Goal: Transaction & Acquisition: Purchase product/service

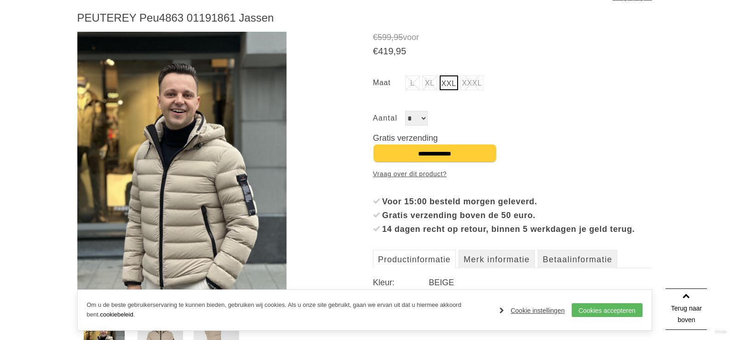
scroll to position [184, 0]
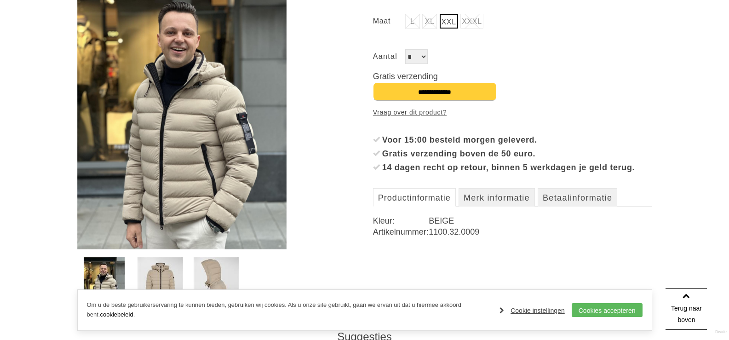
click at [160, 267] on img at bounding box center [160, 284] width 46 height 54
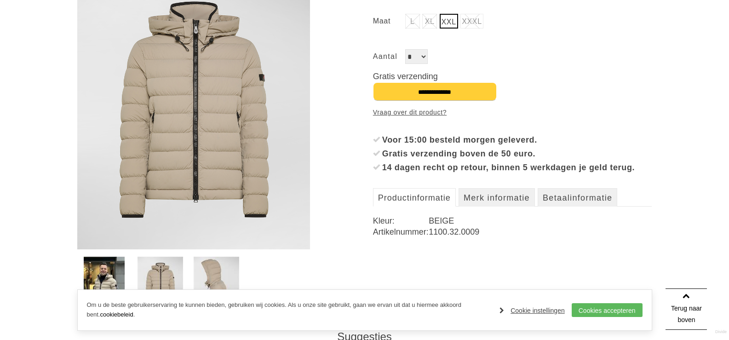
click at [218, 270] on img at bounding box center [217, 284] width 46 height 54
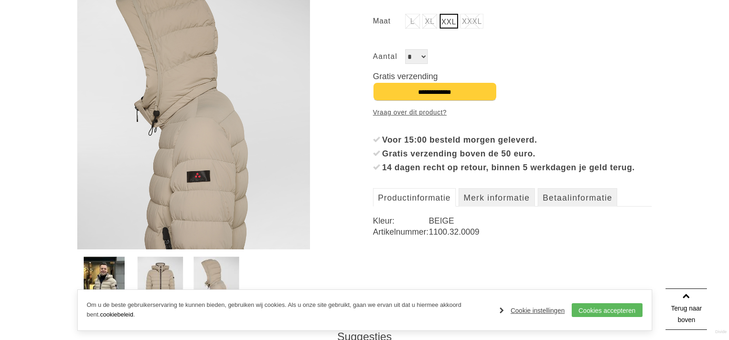
click at [121, 265] on img at bounding box center [104, 284] width 41 height 54
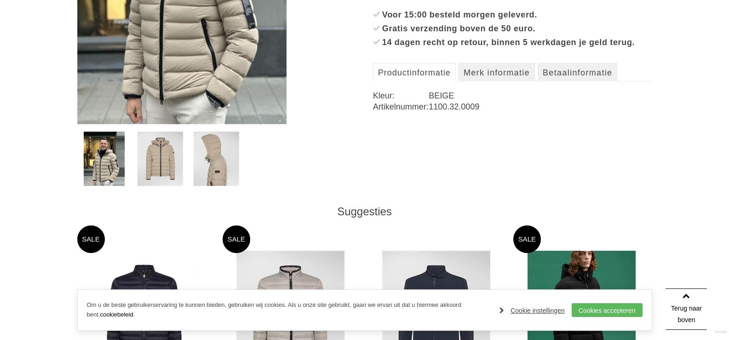
scroll to position [322, 0]
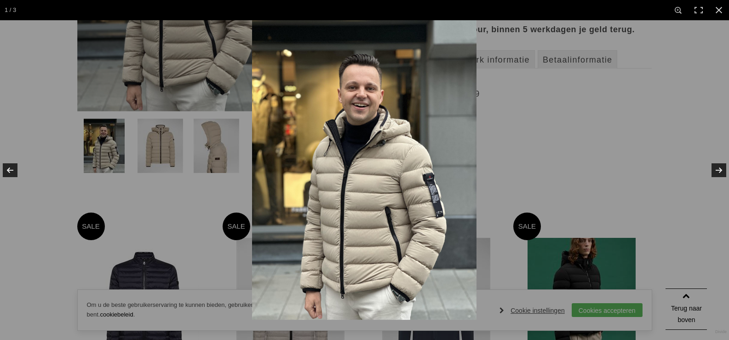
click at [389, 143] on img at bounding box center [364, 169] width 224 height 299
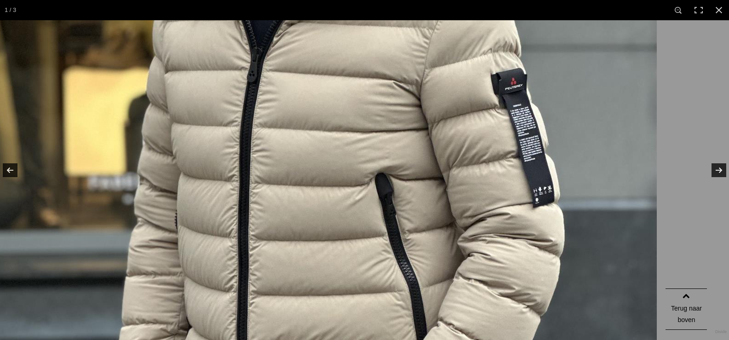
drag, startPoint x: 469, startPoint y: 256, endPoint x: 310, endPoint y: 80, distance: 236.4
click at [311, 71] on img at bounding box center [312, 60] width 690 height 920
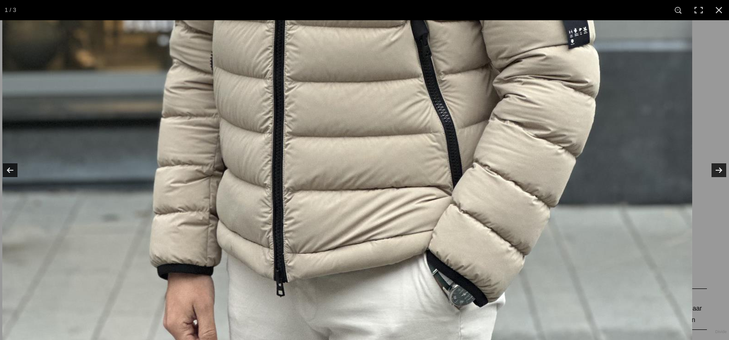
drag, startPoint x: 369, startPoint y: 241, endPoint x: 323, endPoint y: 206, distance: 58.1
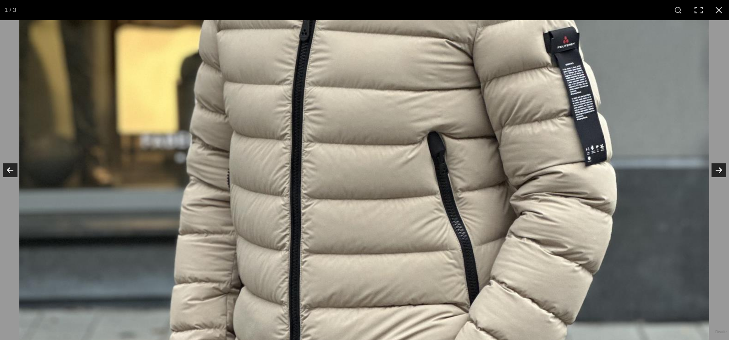
drag, startPoint x: 322, startPoint y: 108, endPoint x: 314, endPoint y: 243, distance: 135.4
click at [315, 243] on img at bounding box center [364, 19] width 690 height 920
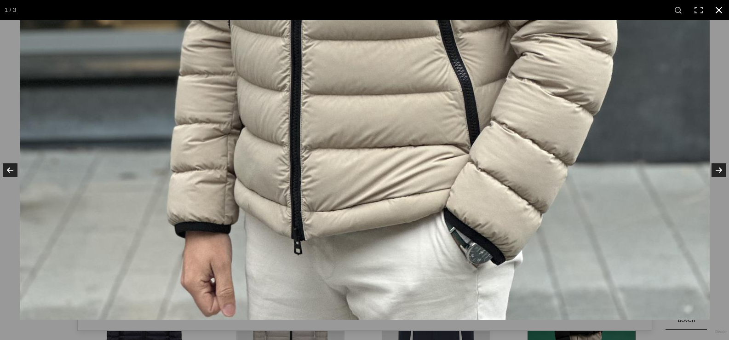
click at [725, 13] on link at bounding box center [719, 10] width 20 height 20
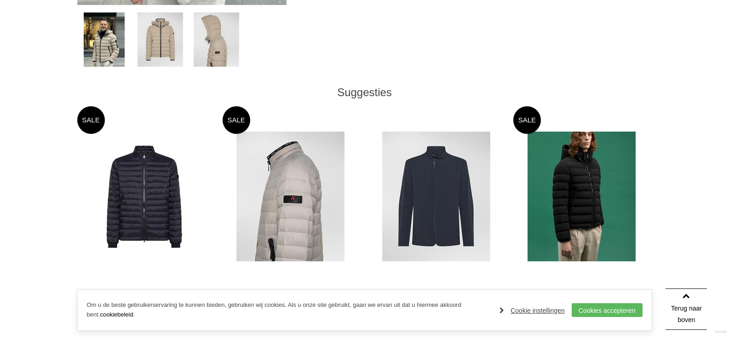
scroll to position [506, 0]
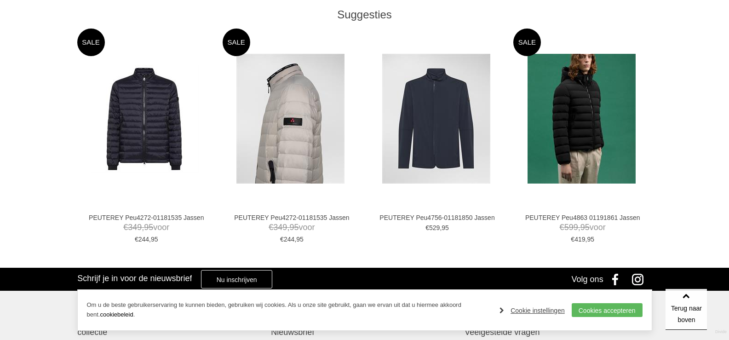
click at [298, 102] on img at bounding box center [290, 119] width 108 height 130
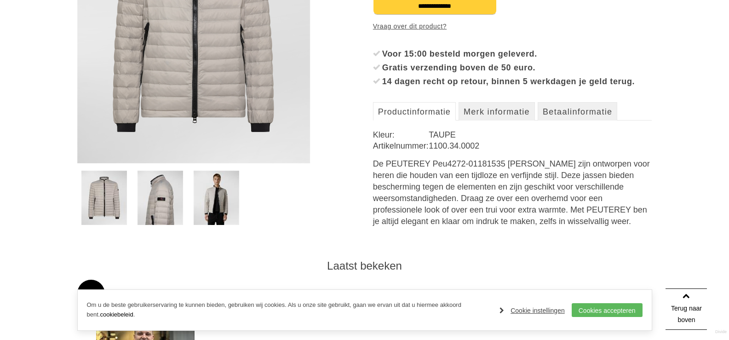
scroll to position [276, 0]
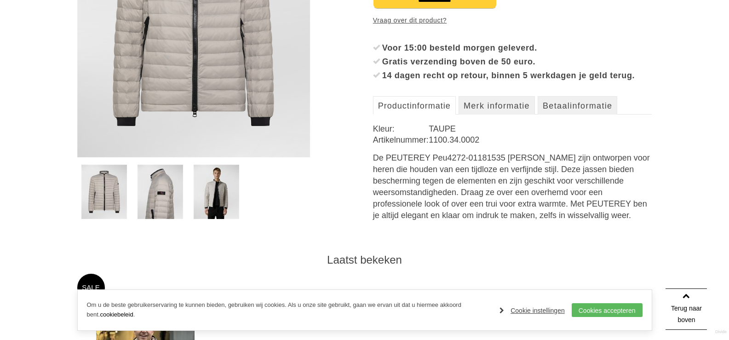
click at [222, 197] on img at bounding box center [217, 192] width 46 height 54
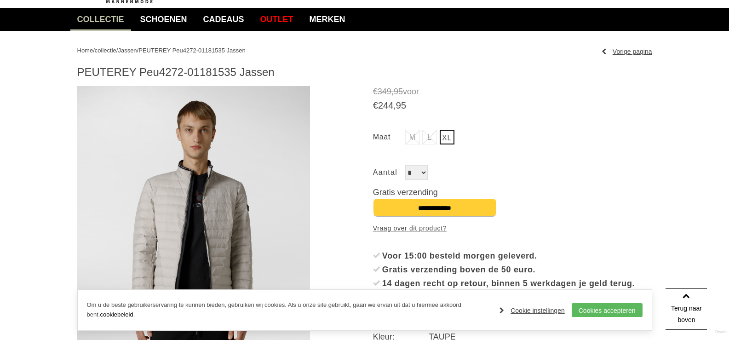
scroll to position [0, 0]
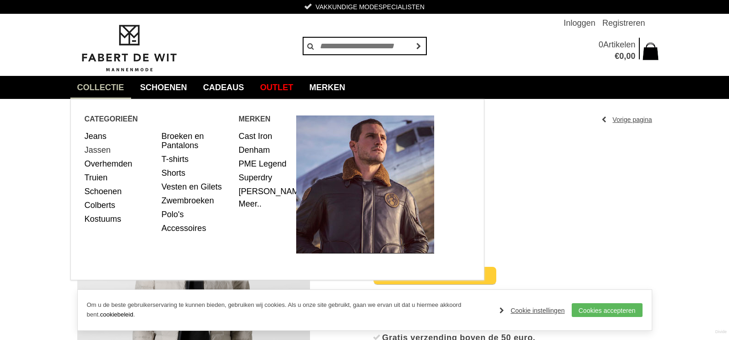
click at [103, 150] on link "Jassen" at bounding box center [120, 150] width 70 height 14
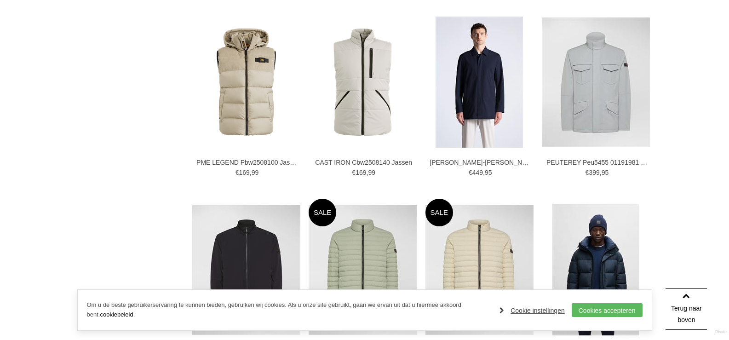
scroll to position [1655, 0]
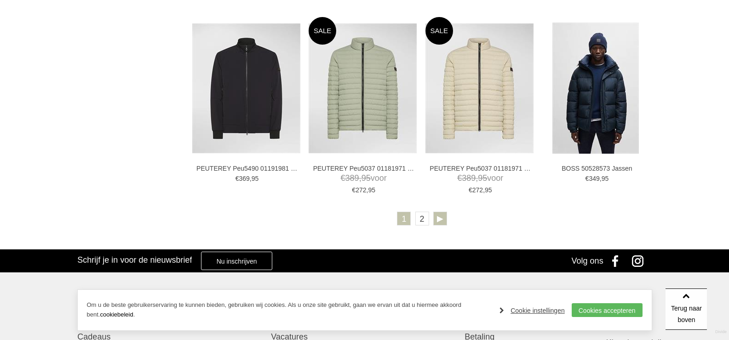
click at [441, 218] on link at bounding box center [440, 219] width 14 height 14
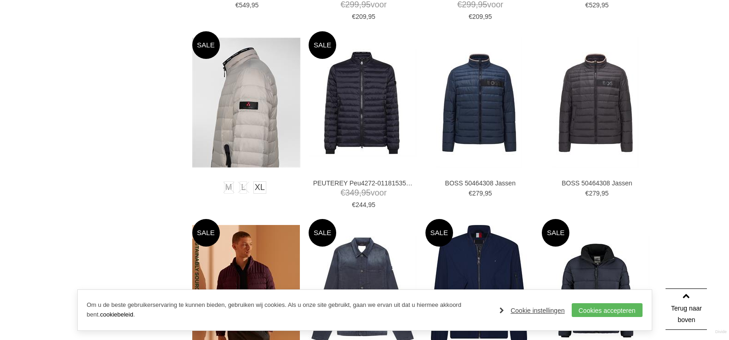
scroll to position [1242, 0]
